Goal: Navigation & Orientation: Locate item on page

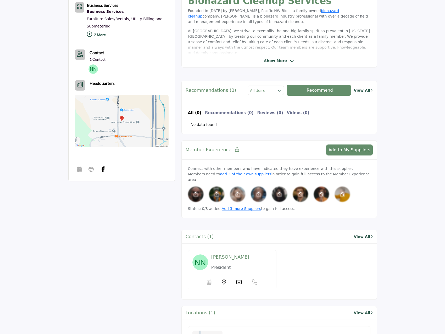
scroll to position [129, 0]
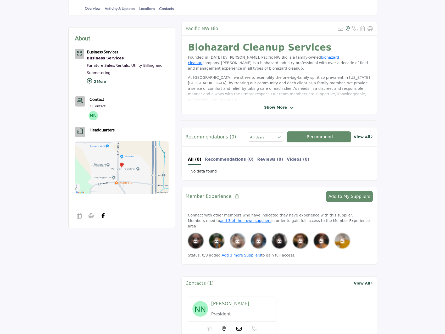
click at [277, 109] on span "Show More" at bounding box center [275, 107] width 23 height 5
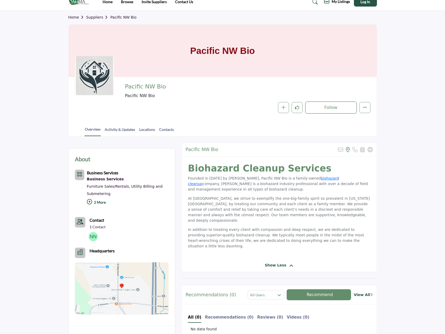
scroll to position [0, 0]
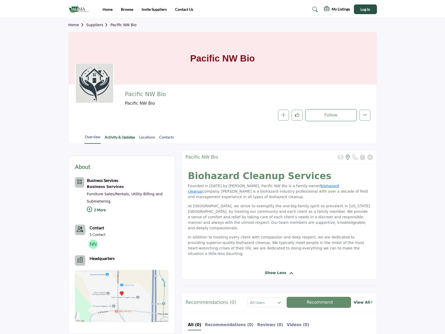
click at [120, 136] on link "Activity & Updates" at bounding box center [119, 138] width 31 height 9
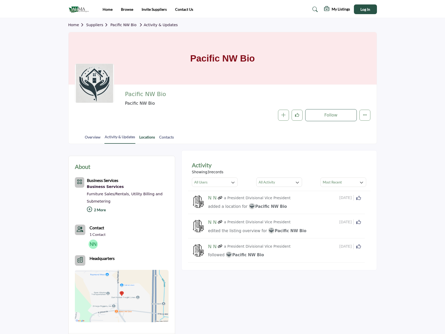
click at [154, 135] on link "Locations" at bounding box center [147, 138] width 16 height 9
